Goal: Contribute content: Add original content to the website for others to see

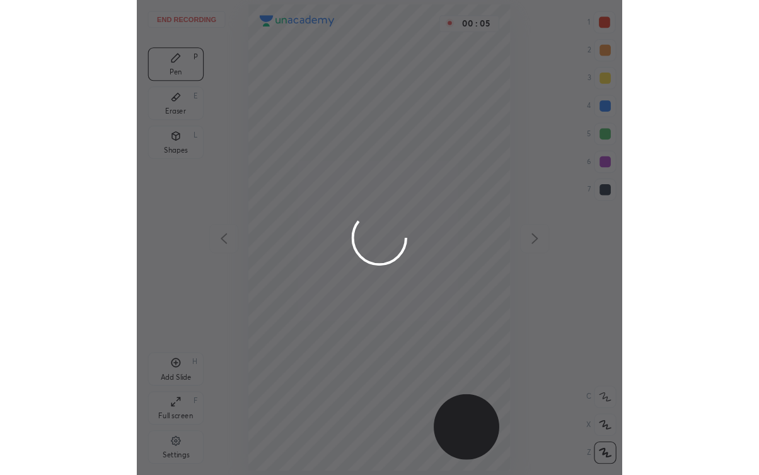
scroll to position [429, 237]
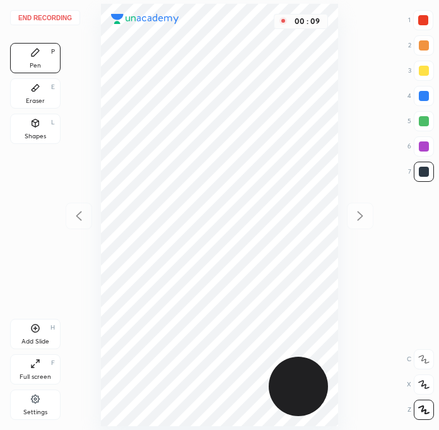
click at [418, 27] on div at bounding box center [423, 20] width 20 height 20
click at [425, 175] on div at bounding box center [424, 172] width 10 height 10
click at [424, 144] on div at bounding box center [424, 146] width 10 height 10
click at [426, 172] on div at bounding box center [424, 172] width 10 height 10
click at [423, 147] on div at bounding box center [424, 146] width 10 height 10
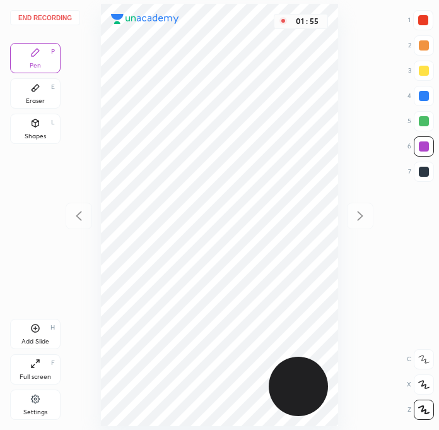
click at [423, 97] on div at bounding box center [424, 96] width 10 height 10
click at [417, 145] on div at bounding box center [424, 146] width 20 height 20
click at [426, 24] on div at bounding box center [423, 20] width 10 height 10
click at [419, 147] on div at bounding box center [424, 146] width 10 height 10
click at [423, 123] on div at bounding box center [424, 121] width 10 height 10
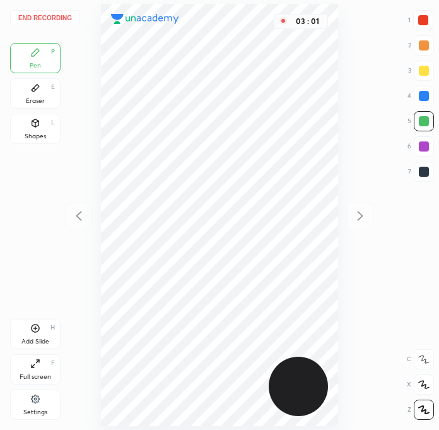
click at [428, 175] on div at bounding box center [424, 171] width 20 height 20
click at [420, 112] on div at bounding box center [424, 121] width 20 height 20
click at [422, 96] on div at bounding box center [424, 96] width 10 height 10
click at [44, 330] on div "Add Slide H" at bounding box center [35, 334] width 50 height 30
click at [412, 172] on div "7" at bounding box center [421, 171] width 26 height 20
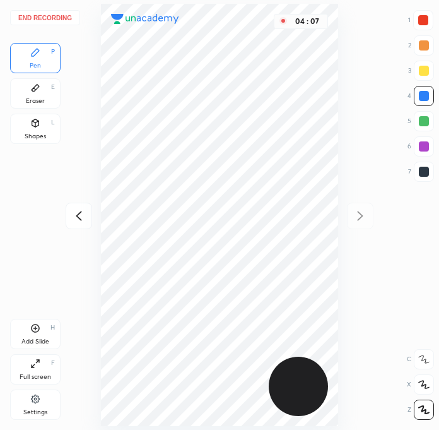
click at [414, 172] on div at bounding box center [424, 171] width 20 height 20
click at [424, 18] on div at bounding box center [423, 20] width 10 height 10
click at [432, 100] on div at bounding box center [424, 96] width 20 height 20
click at [434, 119] on div "End recording 1 2 3 4 5 6 7 R O A L C X Z Erase all C X Z Pen P Eraser E Shapes…" at bounding box center [219, 215] width 439 height 430
click at [427, 124] on div at bounding box center [424, 121] width 10 height 10
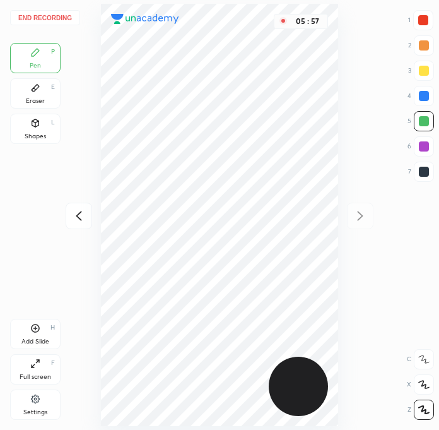
click at [79, 214] on icon at bounding box center [78, 215] width 15 height 15
click at [349, 223] on div at bounding box center [360, 215] width 26 height 26
click at [356, 216] on div "End recording 1 2 3 4 5 6 7 R O A L C X Z Erase all C X Z Pen P Eraser E Shapes…" at bounding box center [219, 215] width 439 height 430
click at [41, 367] on div "Full screen F" at bounding box center [35, 369] width 50 height 30
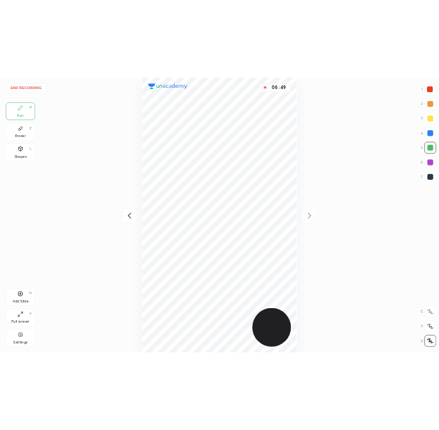
scroll to position [474, 558]
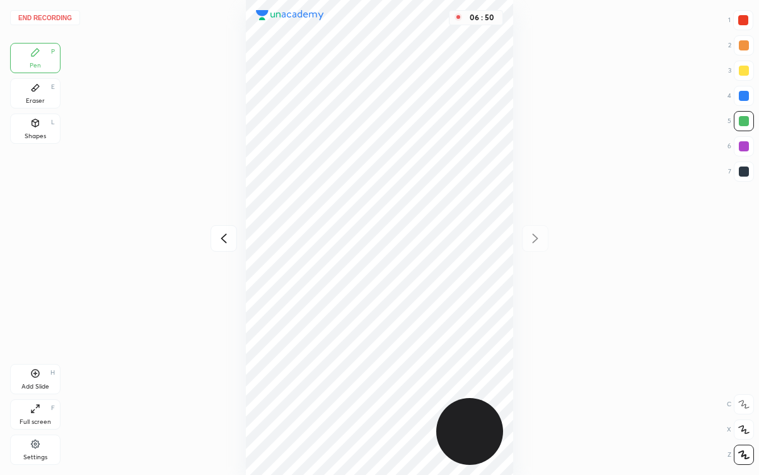
click at [44, 409] on div "Full screen F" at bounding box center [35, 414] width 50 height 30
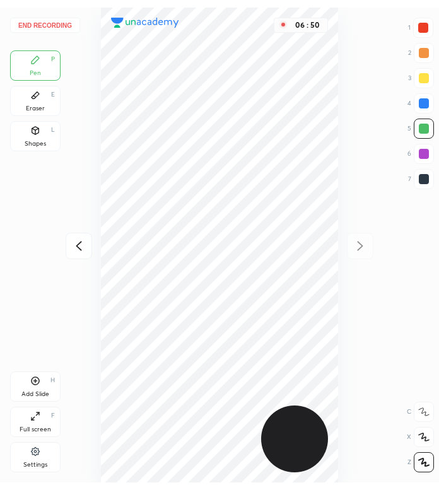
scroll to position [62646, 62838]
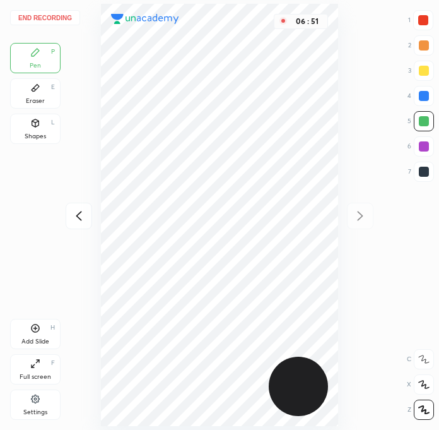
click at [38, 329] on icon at bounding box center [36, 328] width 8 height 8
click at [423, 175] on div at bounding box center [424, 172] width 10 height 10
click at [423, 18] on div at bounding box center [423, 20] width 10 height 10
click at [424, 18] on div at bounding box center [423, 20] width 10 height 10
click at [57, 18] on button "End recording" at bounding box center [45, 17] width 70 height 15
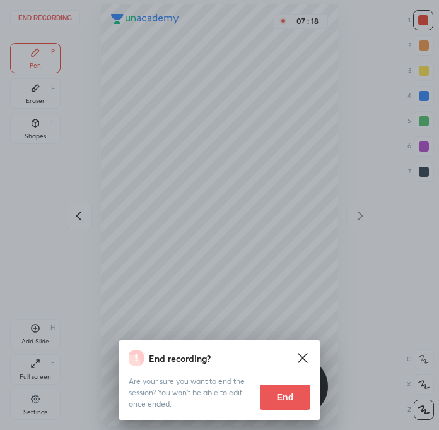
click at [281, 392] on button "End" at bounding box center [285, 396] width 50 height 25
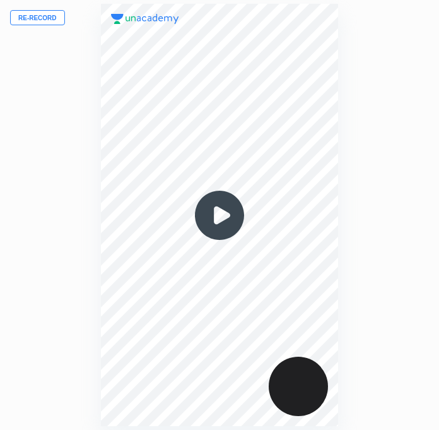
click at [172, 341] on div at bounding box center [219, 214] width 237 height 421
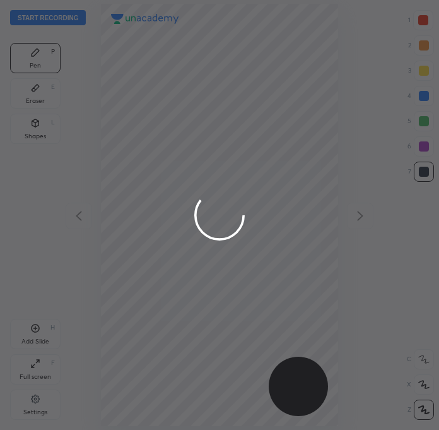
scroll to position [429, 237]
